Goal: Task Accomplishment & Management: Manage account settings

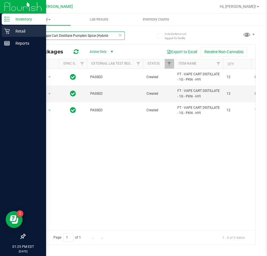
drag, startPoint x: 113, startPoint y: 36, endPoint x: 6, endPoint y: 36, distance: 106.1
click at [6, 36] on div "Inventory Retail Reports 01:25 PM EDT 09/22/2025 09/22 Oviedo WC Hi, Michelle! …" at bounding box center [133, 128] width 267 height 256
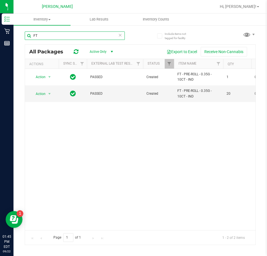
type input "F"
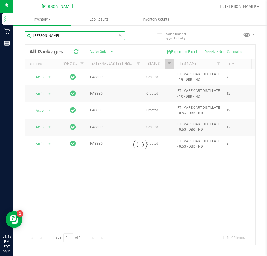
type input "donny burger"
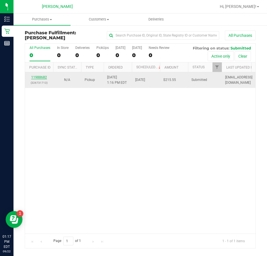
click at [41, 77] on link "11988682" at bounding box center [39, 77] width 16 height 4
click at [41, 76] on link "11988682" at bounding box center [39, 77] width 16 height 4
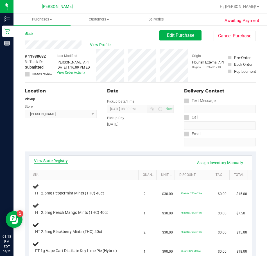
click at [54, 160] on link "View State Registry" at bounding box center [51, 161] width 34 height 6
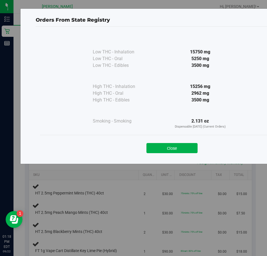
click at [160, 145] on button "Close" at bounding box center [171, 148] width 51 height 10
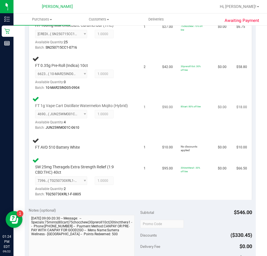
scroll to position [365, 0]
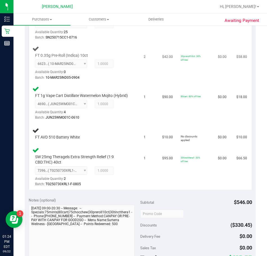
click at [134, 72] on td "FT 0.35g Pre-Roll (Indica) 10ct 6623182312544485 ( 10-MAR25IND05-0904 | orig: F…" at bounding box center [84, 63] width 111 height 40
drag, startPoint x: 90, startPoint y: 53, endPoint x: 35, endPoint y: 56, distance: 55.4
click at [35, 56] on div "FT 0.35g Pre-Roll (Indica) 10ct 6623182312544485 ( 10-MAR25IND05-0904 | orig: F…" at bounding box center [80, 67] width 97 height 28
copy span "FT 0.35g Pre-Roll (Indica) 10ct"
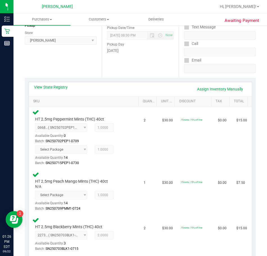
scroll to position [84, 0]
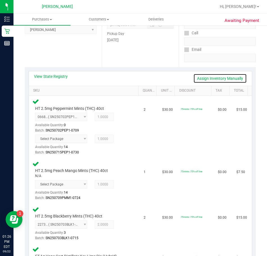
click at [205, 79] on link "Assign Inventory Manually" at bounding box center [219, 79] width 53 height 10
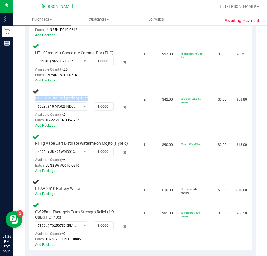
scroll to position [421, 0]
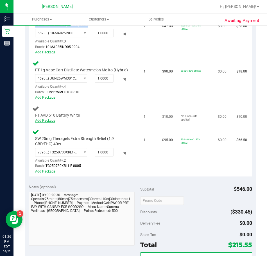
click at [52, 122] on link "Add Package" at bounding box center [45, 120] width 20 height 4
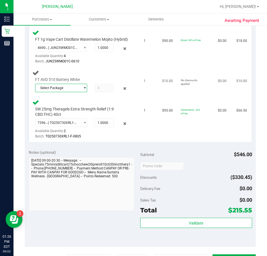
click at [83, 90] on span "select" at bounding box center [85, 88] width 4 height 4
click at [68, 117] on span "4597148948972163" at bounding box center [54, 117] width 31 height 4
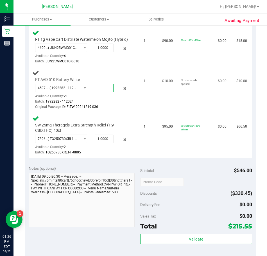
click at [102, 92] on span at bounding box center [104, 88] width 19 height 8
type input "1"
type input "1.0000"
click at [192, 112] on td "No discounts applied" at bounding box center [195, 89] width 37 height 45
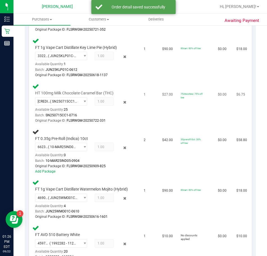
scroll to position [337, 0]
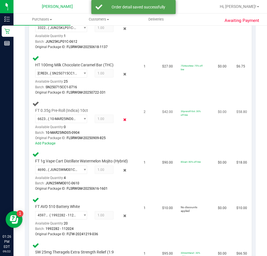
click at [122, 120] on icon at bounding box center [125, 119] width 6 height 6
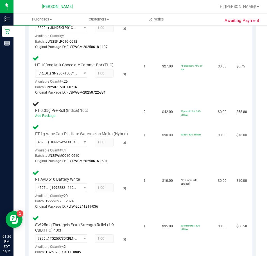
click at [128, 124] on div "FT 1g Vape Cart Distillate Watermelon Mojito (Hybrid) 4690011477117581 ( JUN25W…" at bounding box center [84, 144] width 105 height 41
click at [52, 115] on link "Add Package" at bounding box center [45, 116] width 20 height 4
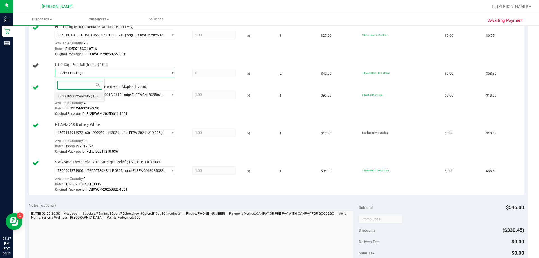
click at [76, 95] on span "6623182312544485" at bounding box center [73, 96] width 31 height 4
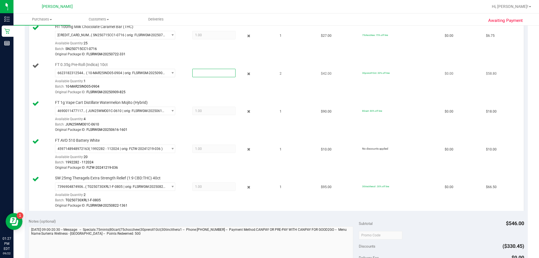
click at [195, 74] on span at bounding box center [213, 73] width 43 height 8
type input "1"
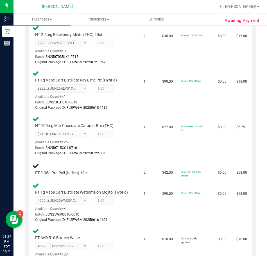
scroll to position [309, 0]
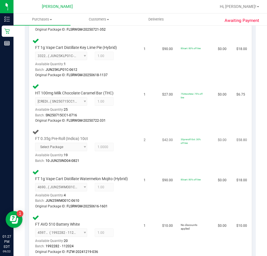
click at [82, 148] on span "Select Package 6623182312544485" at bounding box center [61, 147] width 52 height 8
click at [133, 157] on td "FT 0.35g Pre-Roll (Indica) 10ct Select Package 6623182312544485 Available Quant…" at bounding box center [84, 146] width 111 height 40
click at [81, 149] on span "Select Package 6623182312544485" at bounding box center [61, 147] width 52 height 8
click at [50, 148] on span "Select Package 6623182312544485" at bounding box center [61, 147] width 52 height 8
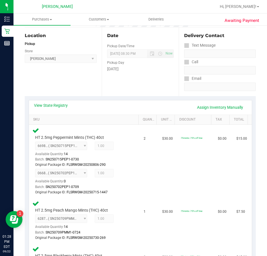
scroll to position [56, 0]
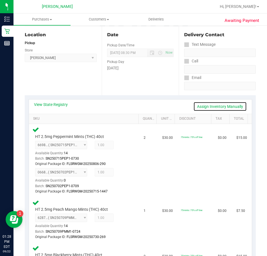
click at [212, 105] on link "Assign Inventory Manually" at bounding box center [219, 107] width 53 height 10
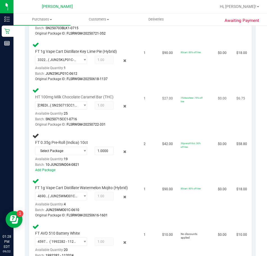
scroll to position [309, 0]
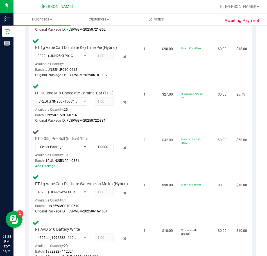
click at [84, 147] on span "select" at bounding box center [85, 147] width 4 height 4
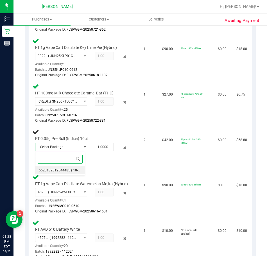
click at [66, 170] on span "6623182312544485" at bounding box center [54, 170] width 31 height 4
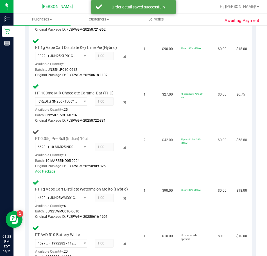
click at [100, 147] on span "1.00 1" at bounding box center [104, 147] width 19 height 8
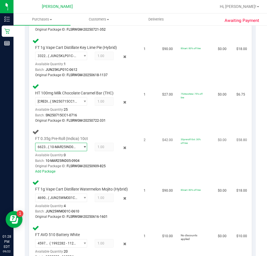
click at [71, 147] on span "( 10-MAR25IND05-0904 | orig: FLSRWGM-20250909-825 )" at bounding box center [62, 147] width 29 height 4
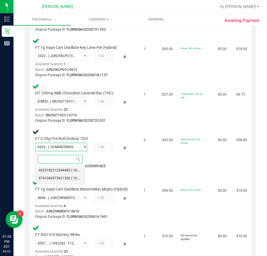
click at [53, 179] on span "8741042973621200" at bounding box center [54, 178] width 31 height 4
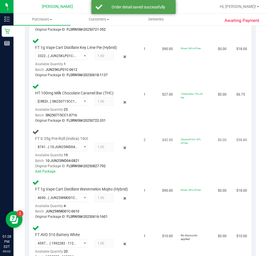
click at [99, 147] on span "1.00 1" at bounding box center [104, 147] width 19 height 8
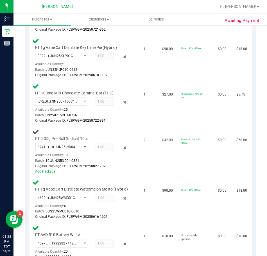
click at [56, 147] on span "( 10-JUN25IND04-0821 | orig: FLSRWGM-20250827-792 )" at bounding box center [62, 147] width 29 height 4
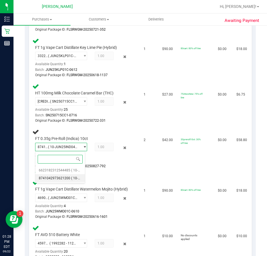
click at [58, 178] on span "8741042973621200" at bounding box center [54, 178] width 31 height 4
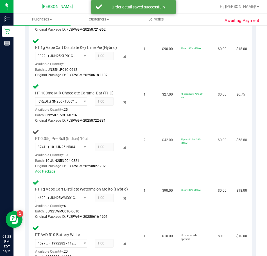
click at [103, 145] on span "1.00 1" at bounding box center [104, 147] width 19 height 8
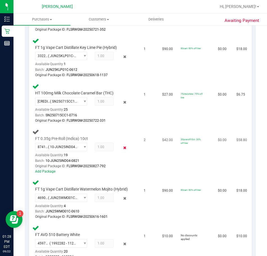
click at [122, 147] on icon at bounding box center [125, 147] width 6 height 6
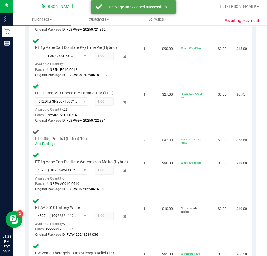
click at [47, 144] on link "Add Package" at bounding box center [45, 144] width 20 height 4
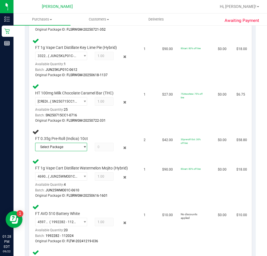
click at [83, 147] on span "select" at bounding box center [85, 147] width 4 height 4
click at [50, 179] on span "8741042973621200" at bounding box center [54, 178] width 31 height 4
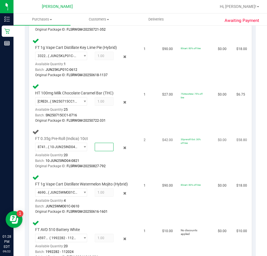
click at [99, 146] on span at bounding box center [104, 147] width 19 height 8
type input "2"
type input "2.0000"
click at [168, 162] on td "$42.00" at bounding box center [168, 148] width 19 height 45
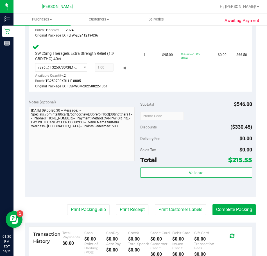
scroll to position [562, 0]
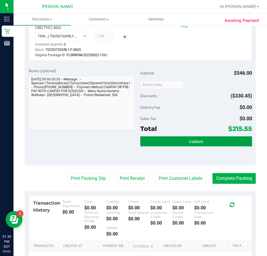
click at [192, 144] on span "Validate" at bounding box center [196, 141] width 14 height 4
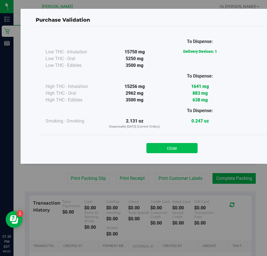
click at [168, 150] on button "Close" at bounding box center [171, 148] width 51 height 10
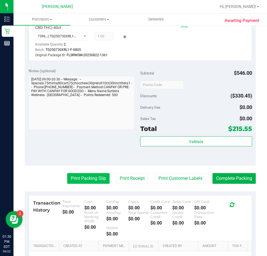
click at [85, 184] on button "Print Packing Slip" at bounding box center [88, 178] width 42 height 11
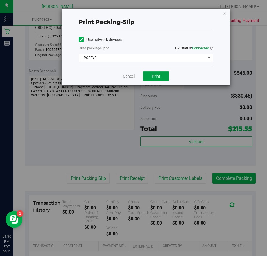
click at [152, 76] on span "Print" at bounding box center [156, 76] width 8 height 4
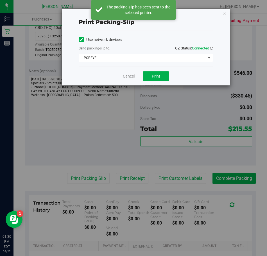
click at [129, 78] on link "Cancel" at bounding box center [129, 76] width 12 height 6
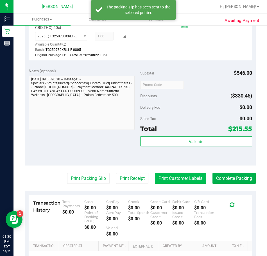
click at [182, 184] on button "Print Customer Labels" at bounding box center [180, 178] width 51 height 11
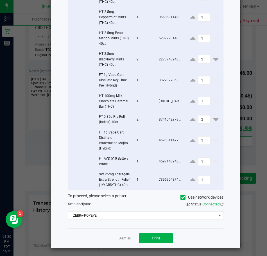
scroll to position [72, 0]
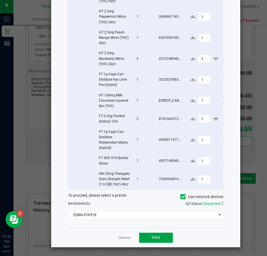
click at [153, 237] on span "Print" at bounding box center [156, 237] width 8 height 4
click at [123, 238] on link "Dismiss" at bounding box center [124, 237] width 12 height 5
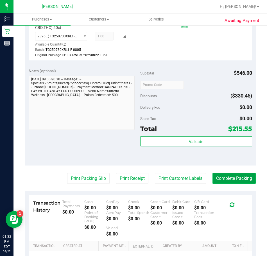
click at [224, 181] on button "Complete Packing" at bounding box center [233, 178] width 43 height 11
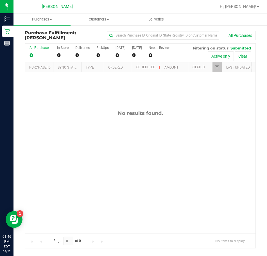
click at [129, 97] on div "No results found." at bounding box center [140, 171] width 230 height 199
click at [246, 9] on link "Hi, [PERSON_NAME]!" at bounding box center [239, 7] width 44 height 6
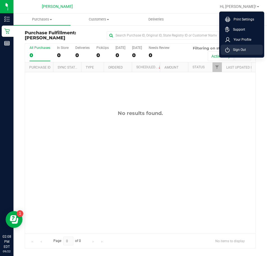
click at [232, 48] on span "Sign Out" at bounding box center [237, 50] width 16 height 6
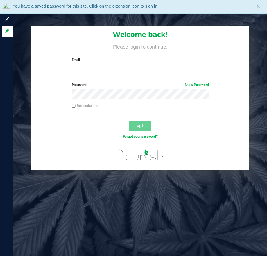
click at [96, 66] on input "Email" at bounding box center [140, 69] width 137 height 10
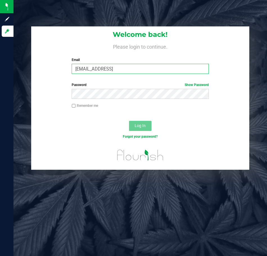
click at [166, 69] on input "[EMAIL_ADDRESS]" at bounding box center [140, 69] width 137 height 10
type input "[EMAIL_ADDRESS][DOMAIN_NAME]"
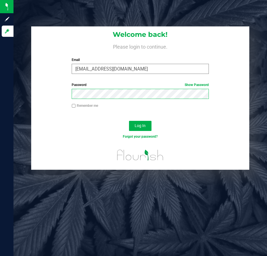
click at [129, 121] on button "Log In" at bounding box center [140, 126] width 22 height 10
